Goal: Task Accomplishment & Management: Use online tool/utility

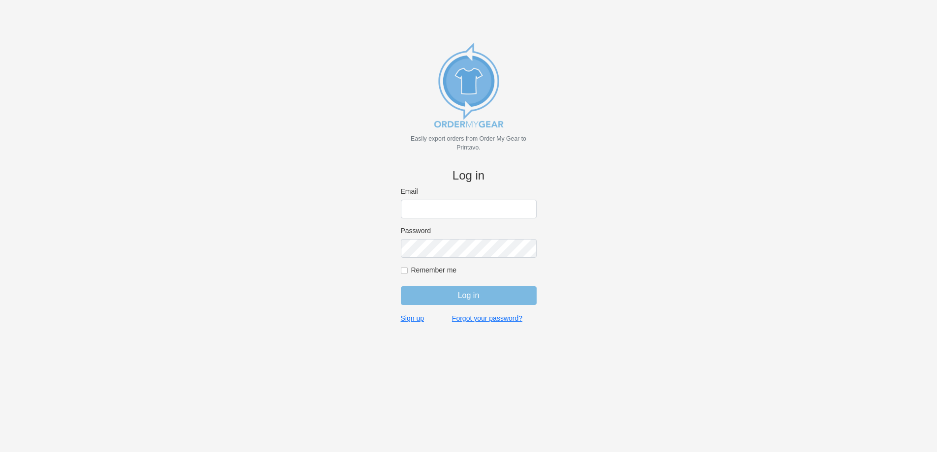
type input "john@medhatsfs.ca"
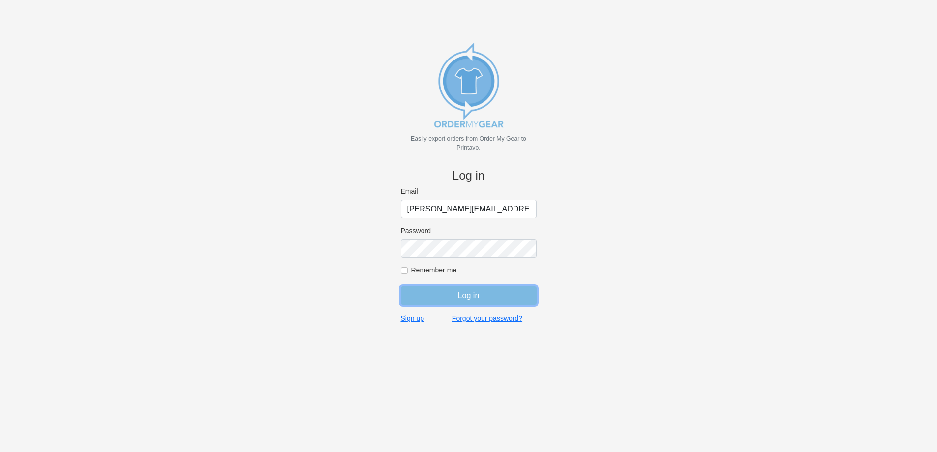
click at [493, 300] on input "Log in" at bounding box center [469, 295] width 136 height 19
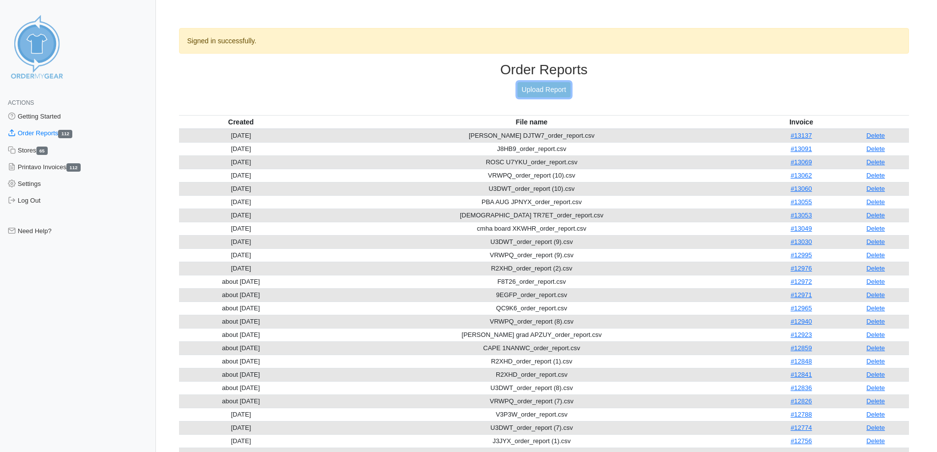
click at [527, 92] on link "Upload Report" at bounding box center [543, 89] width 53 height 15
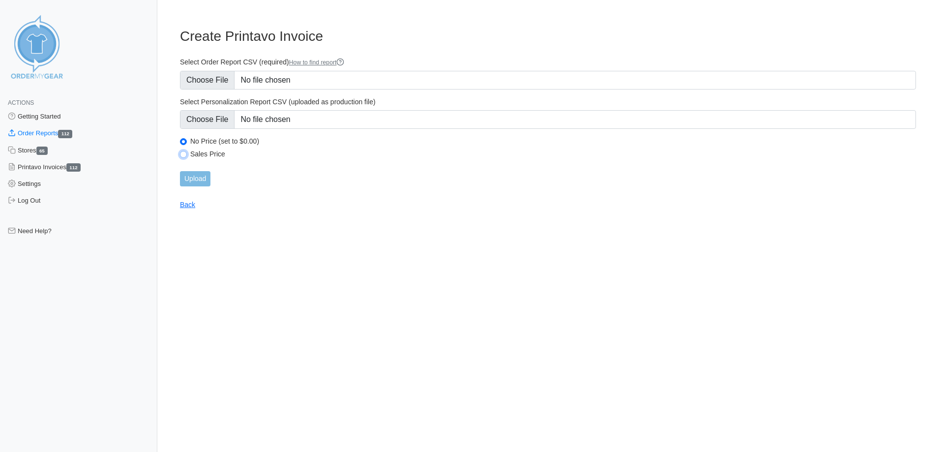
click at [183, 153] on input "Sales Price" at bounding box center [183, 154] width 7 height 7
radio input "true"
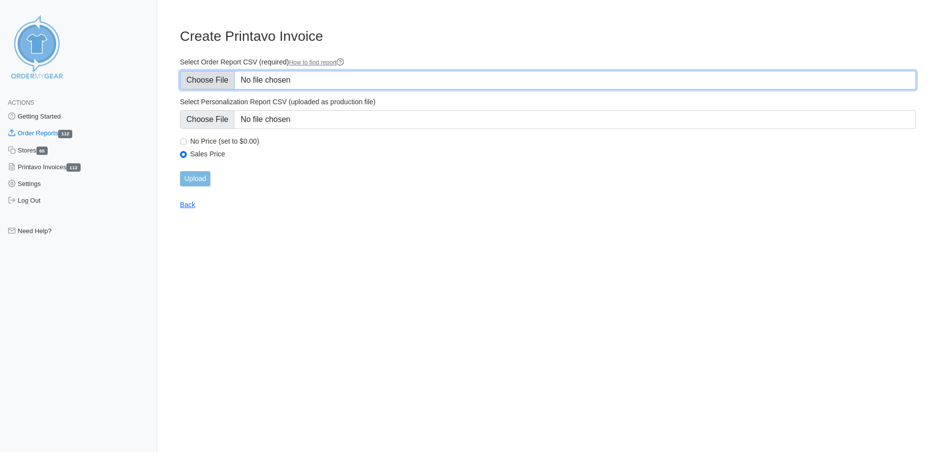
click at [218, 81] on input "Select Order Report CSV (required) How to find report" at bounding box center [548, 80] width 736 height 19
type input "C:\fakepath\SUQ6S_order_report.csv"
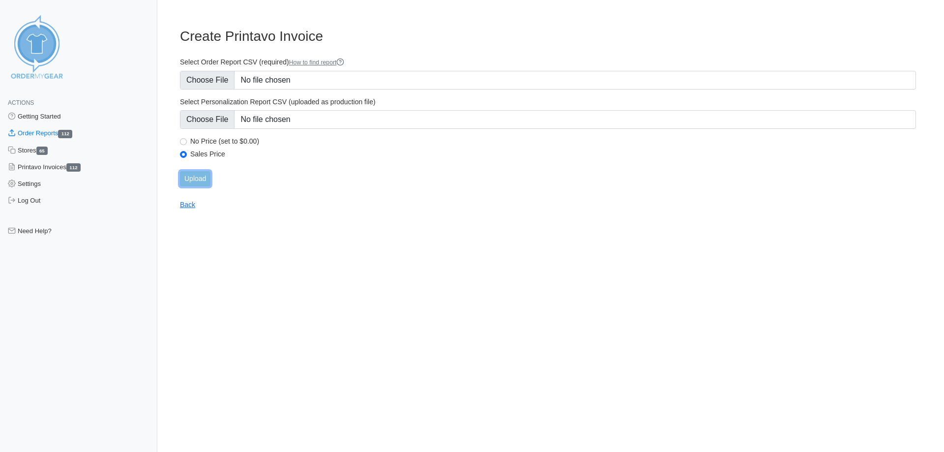
click at [207, 177] on input "Upload" at bounding box center [195, 178] width 30 height 15
